Goal: Task Accomplishment & Management: Use online tool/utility

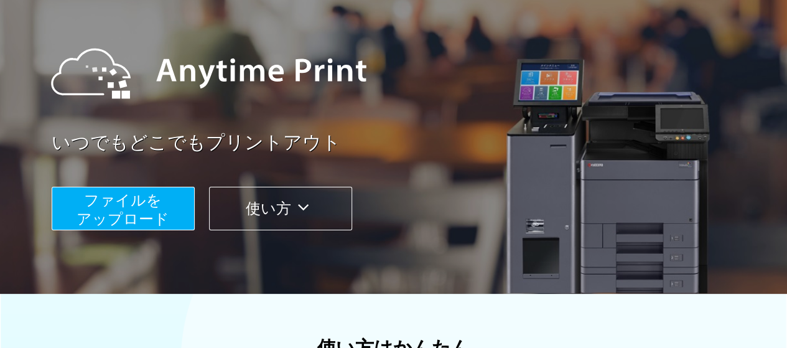
scroll to position [187, 0]
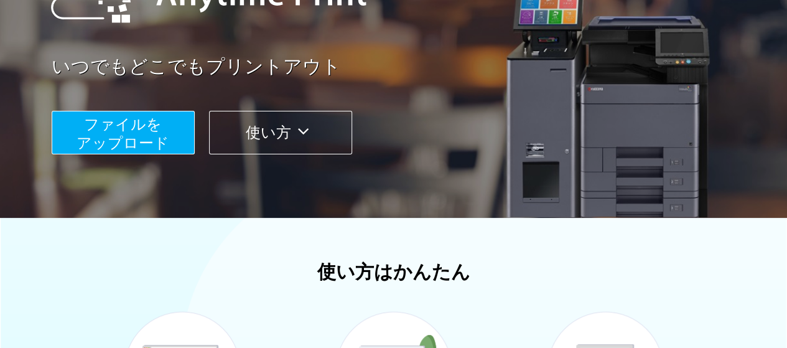
click at [111, 128] on span "ファイルを ​​アップロード" at bounding box center [123, 133] width 93 height 35
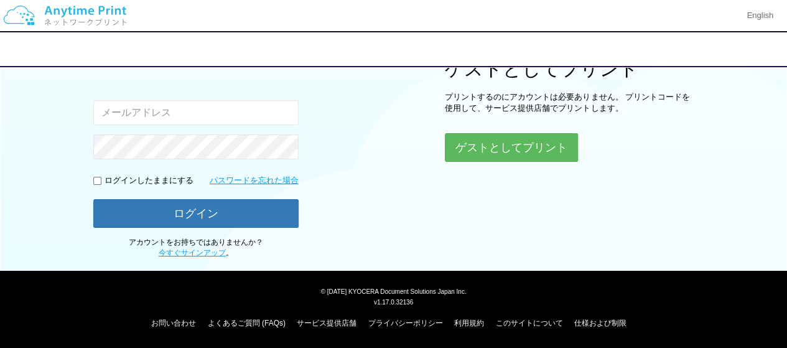
scroll to position [157, 0]
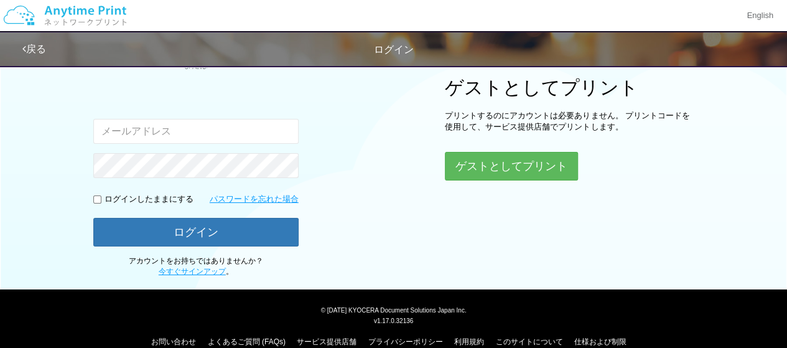
type input "[EMAIL_ADDRESS][DOMAIN_NAME]"
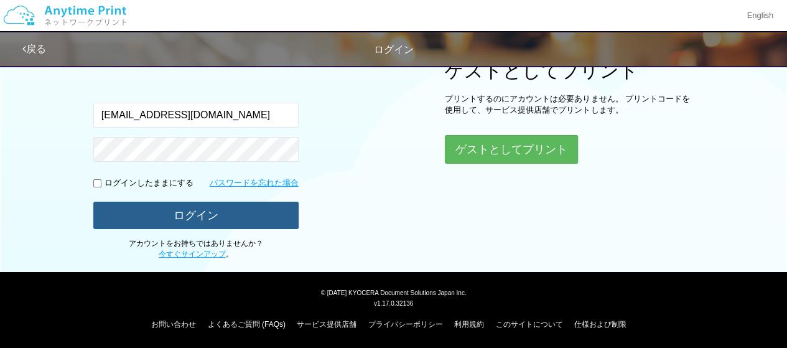
scroll to position [172, 0]
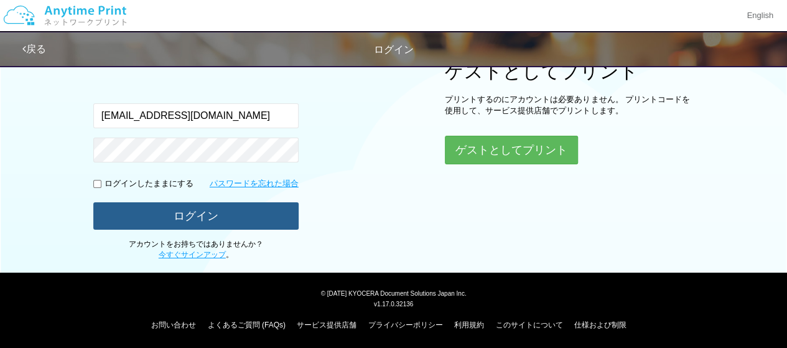
click at [231, 215] on button "ログイン" at bounding box center [195, 215] width 205 height 27
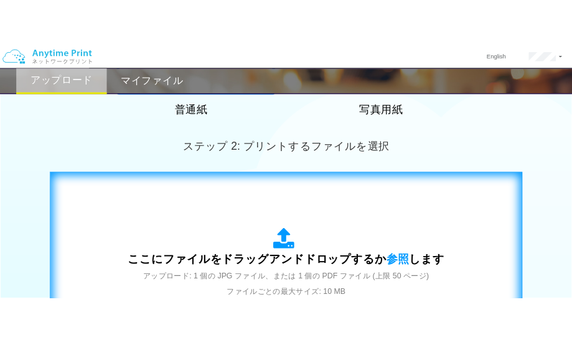
scroll to position [359, 0]
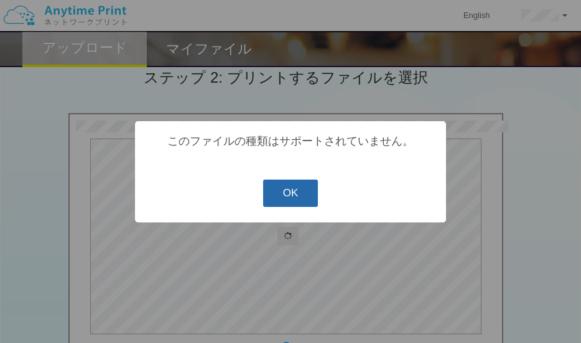
click at [307, 190] on button "OK" at bounding box center [290, 193] width 55 height 27
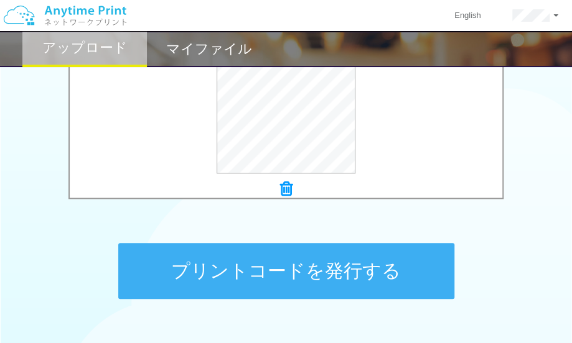
scroll to position [546, 0]
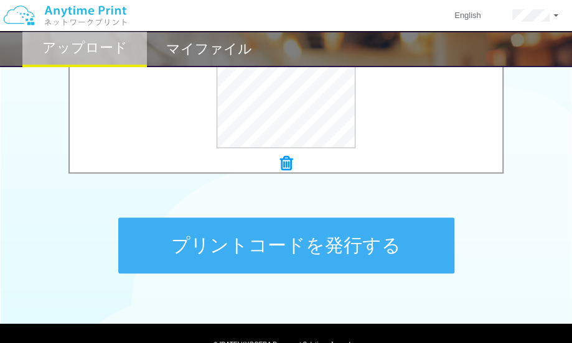
click at [266, 243] on button "プリントコードを発行する" at bounding box center [286, 246] width 336 height 56
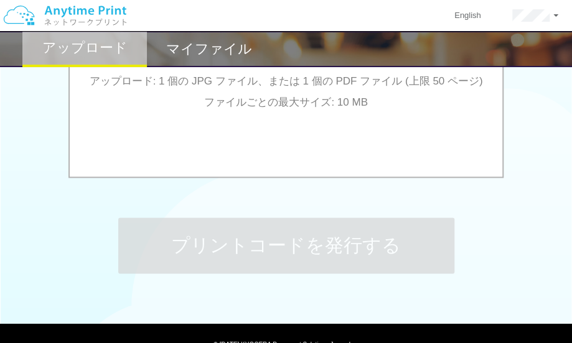
scroll to position [0, 0]
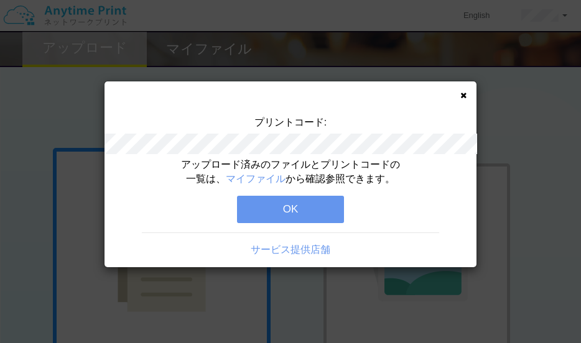
click at [276, 205] on button "OK" at bounding box center [290, 209] width 107 height 27
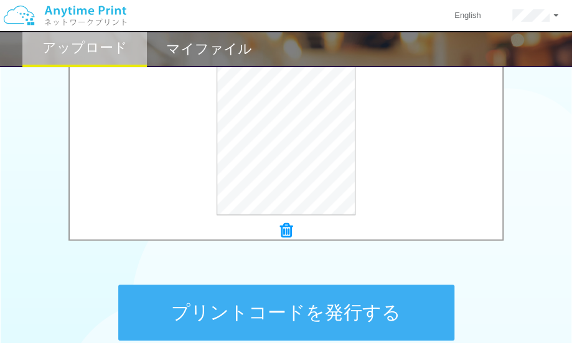
scroll to position [498, 0]
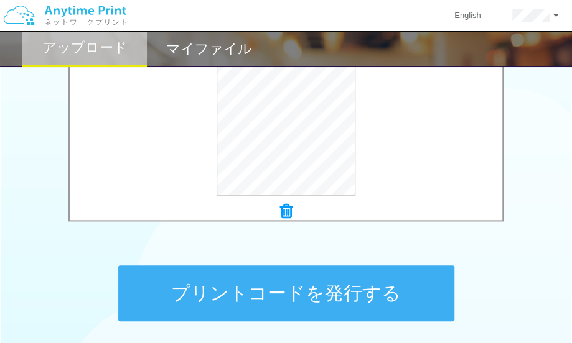
click at [332, 292] on button "プリントコードを発行する" at bounding box center [286, 294] width 336 height 56
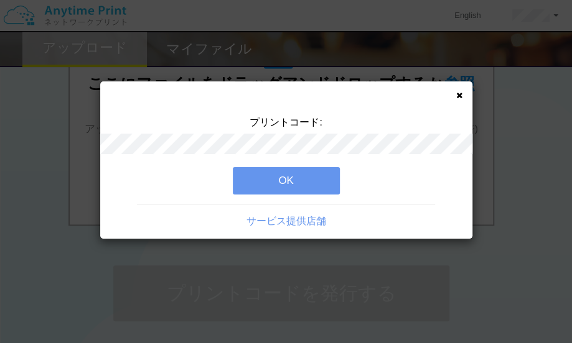
scroll to position [0, 0]
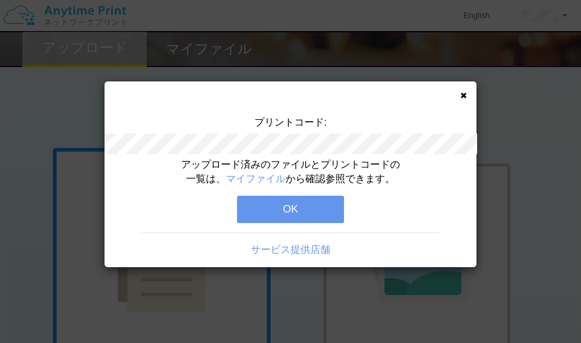
click at [294, 209] on button "OK" at bounding box center [290, 209] width 107 height 27
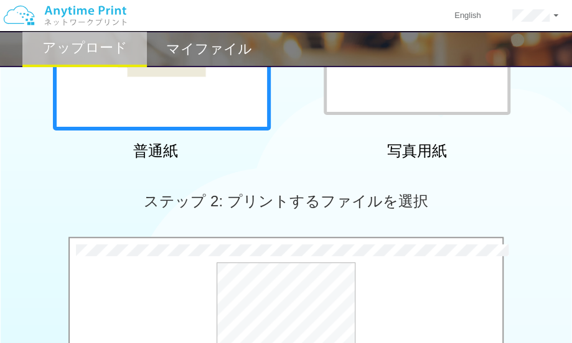
scroll to position [62, 0]
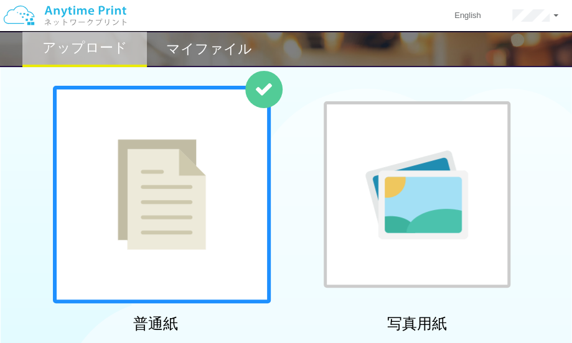
click at [2, 113] on div "普通紙 写真用紙" at bounding box center [286, 212] width 572 height 253
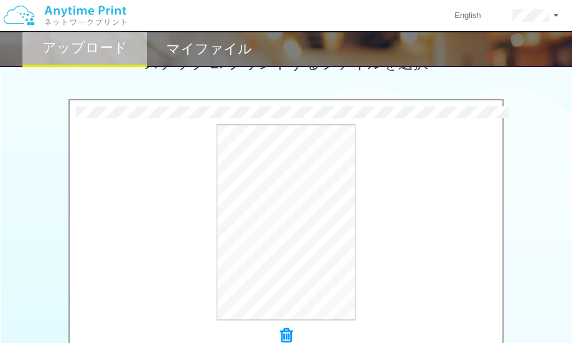
scroll to position [498, 0]
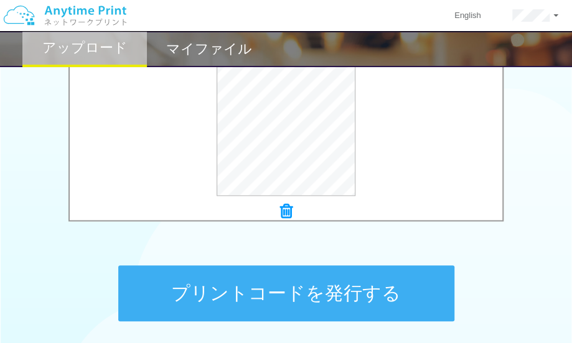
click at [285, 210] on icon at bounding box center [286, 211] width 12 height 16
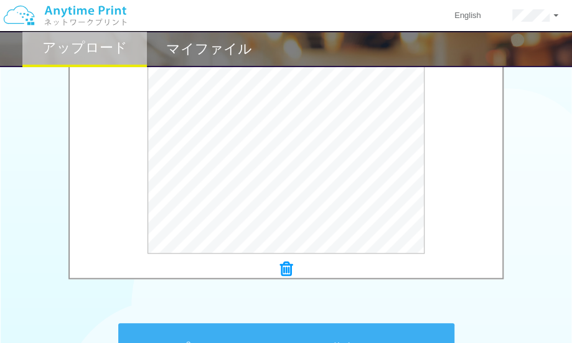
scroll to position [560, 0]
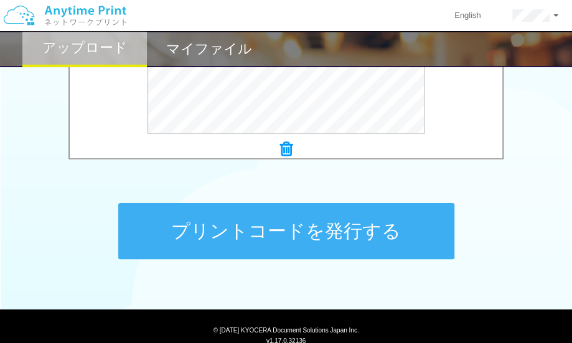
click at [305, 238] on button "プリントコードを発行する" at bounding box center [286, 231] width 336 height 56
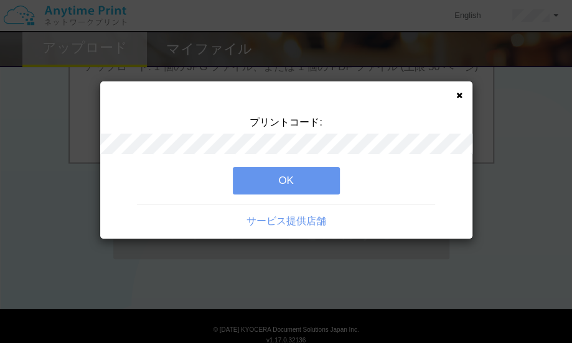
scroll to position [0, 0]
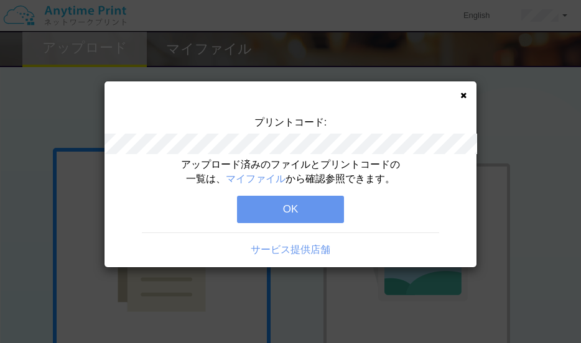
click at [323, 200] on button "OK" at bounding box center [290, 209] width 107 height 27
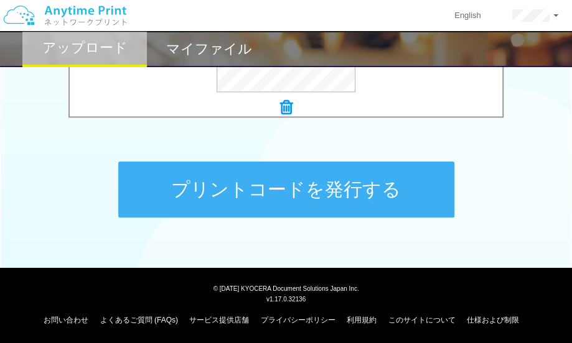
scroll to position [602, 0]
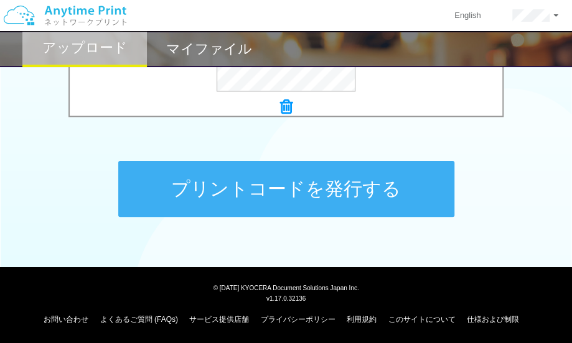
click at [236, 191] on button "プリントコードを発行する" at bounding box center [286, 189] width 336 height 56
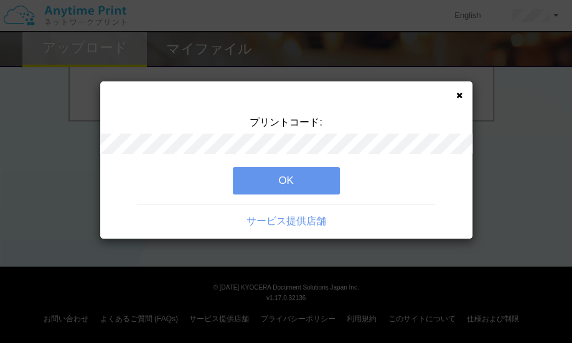
scroll to position [0, 0]
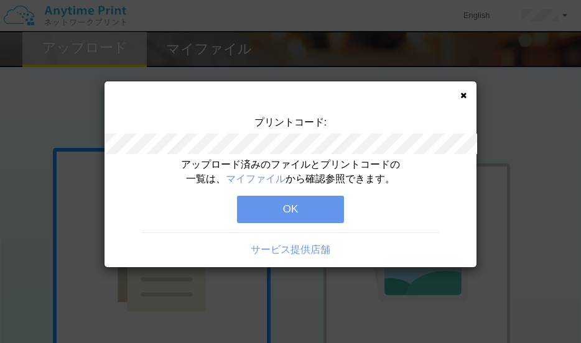
click at [280, 208] on button "OK" at bounding box center [290, 209] width 107 height 27
